Goal: Navigation & Orientation: Find specific page/section

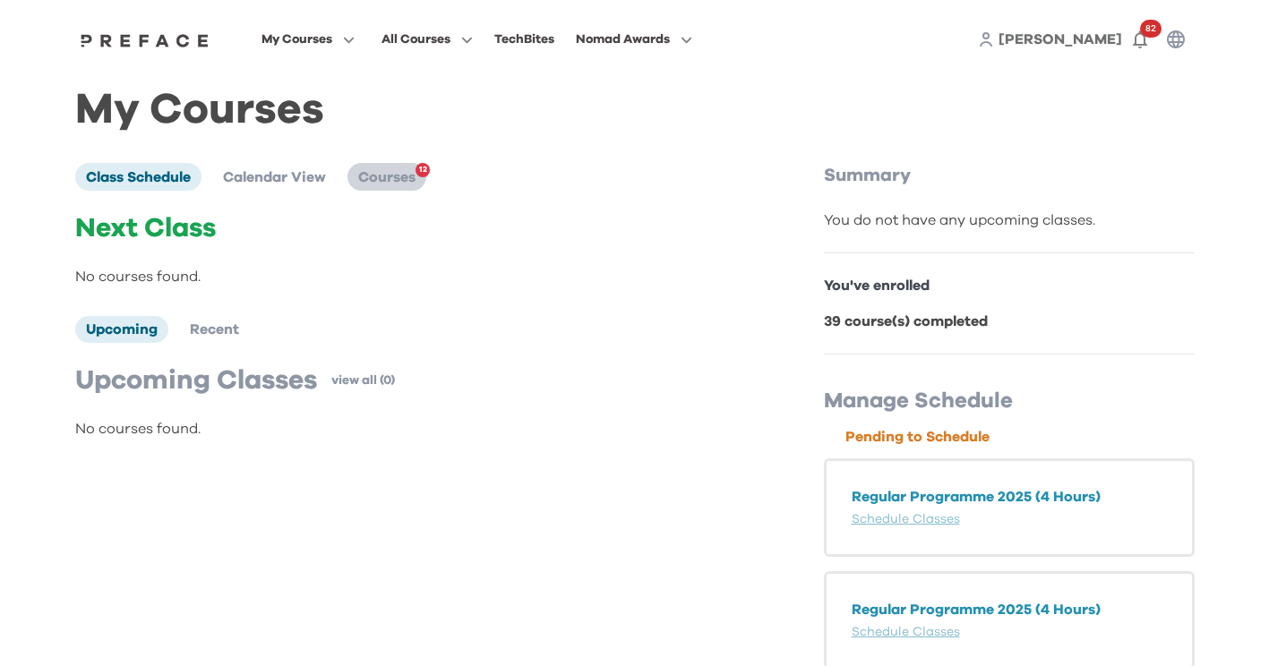
click at [405, 184] on span "Courses" at bounding box center [386, 177] width 57 height 14
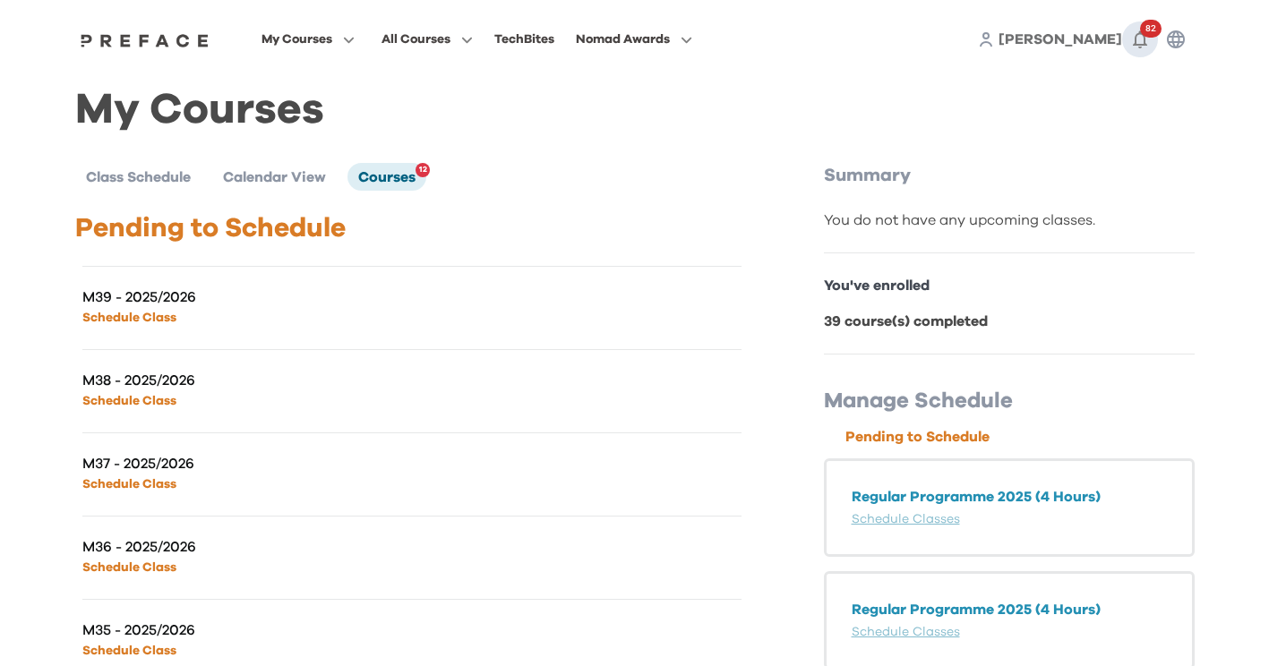
click at [1140, 37] on icon "button" at bounding box center [1139, 39] width 21 height 21
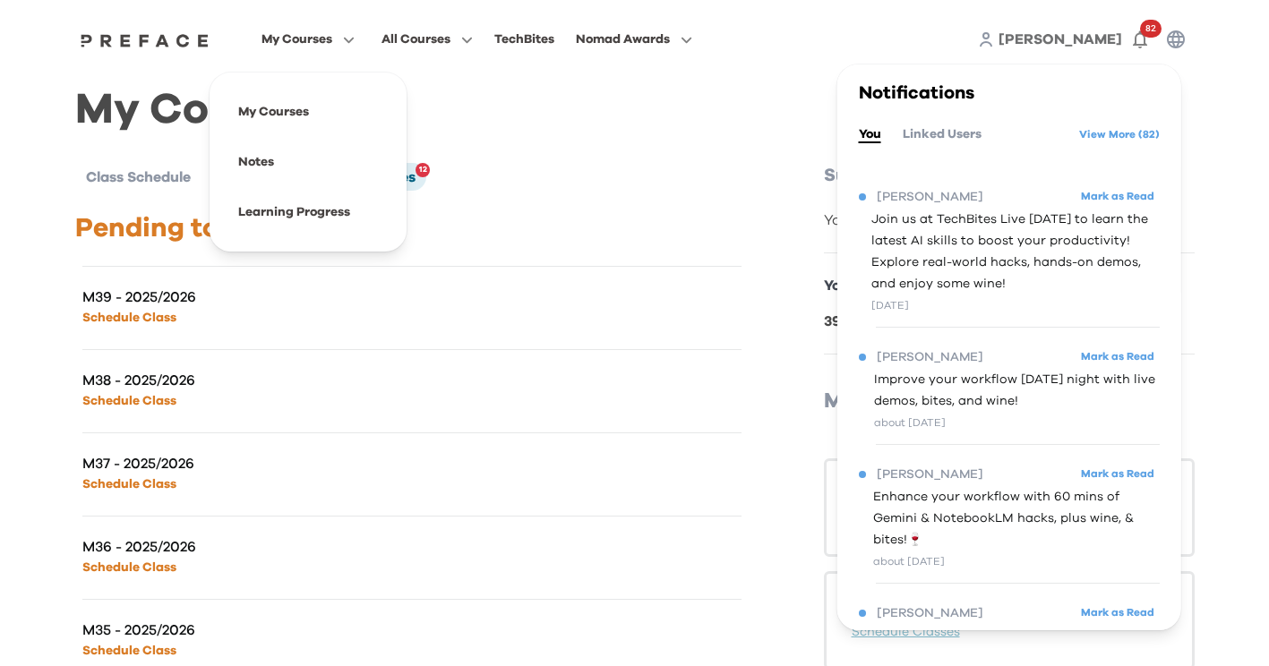
click at [308, 40] on span "My Courses" at bounding box center [296, 39] width 71 height 21
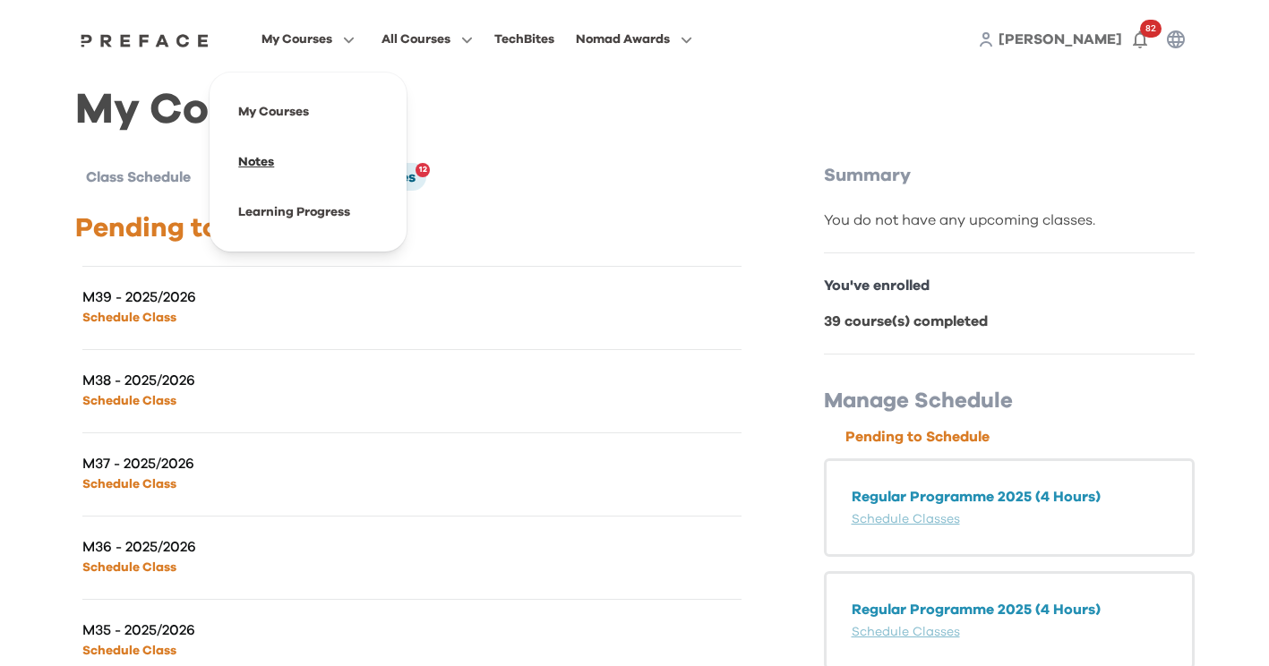
click at [269, 167] on span at bounding box center [308, 162] width 168 height 50
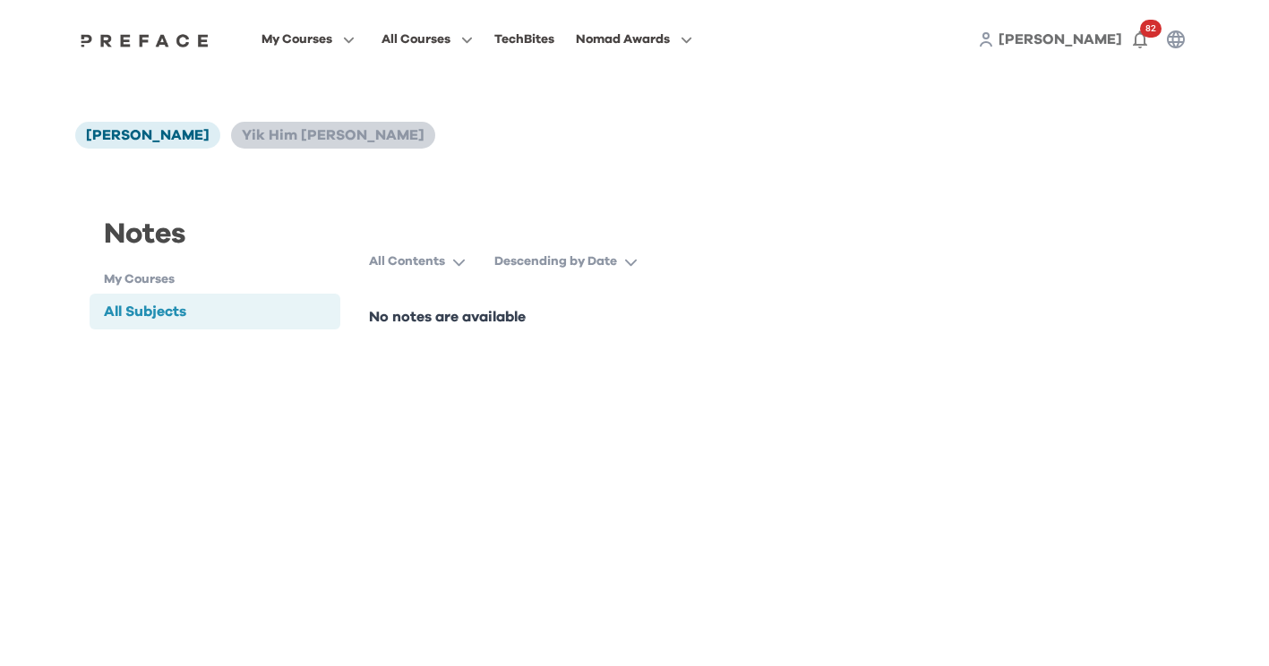
click at [290, 142] on span "Yik Him Jacob Chan" at bounding box center [333, 135] width 183 height 14
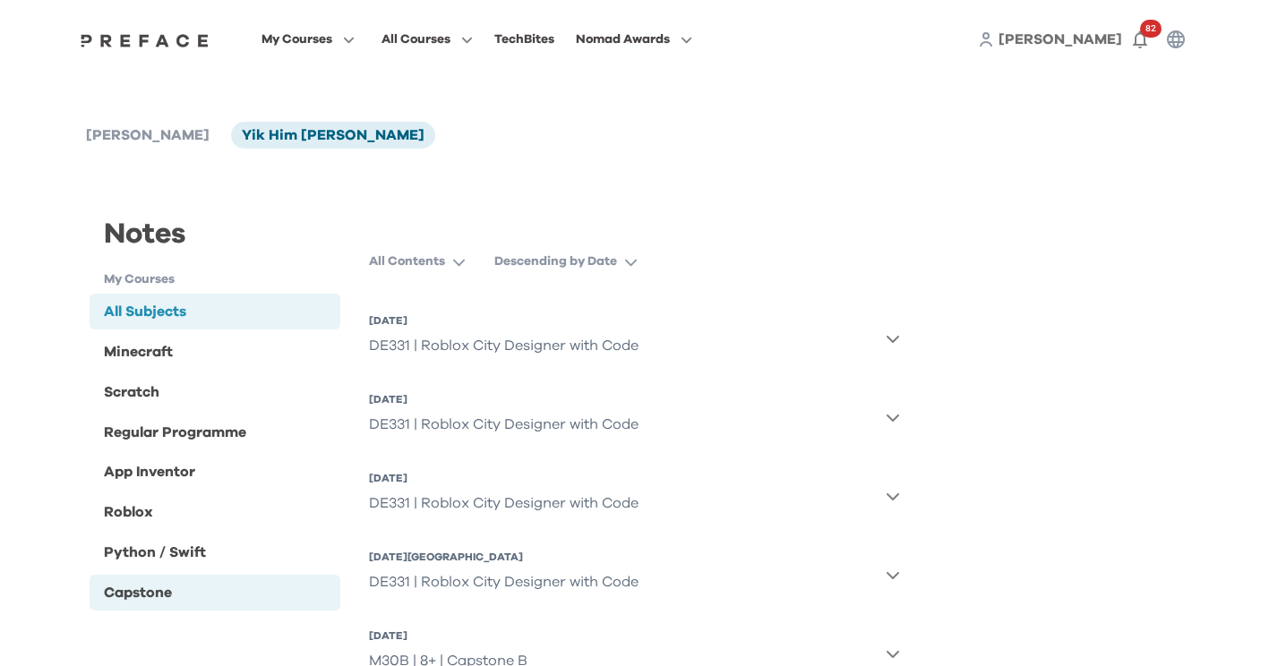
click at [161, 605] on div "Capstone" at bounding box center [216, 593] width 252 height 36
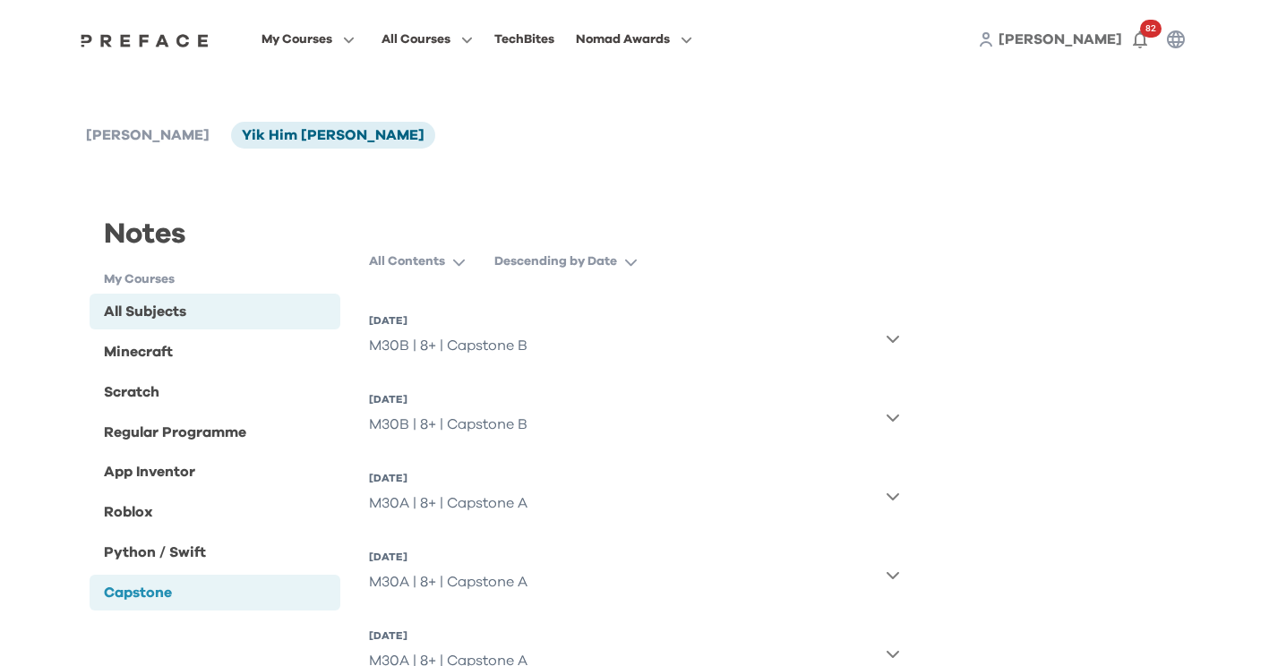
click at [121, 308] on div "All Subjects" at bounding box center [145, 311] width 82 height 21
